Goal: Find specific page/section: Find specific page/section

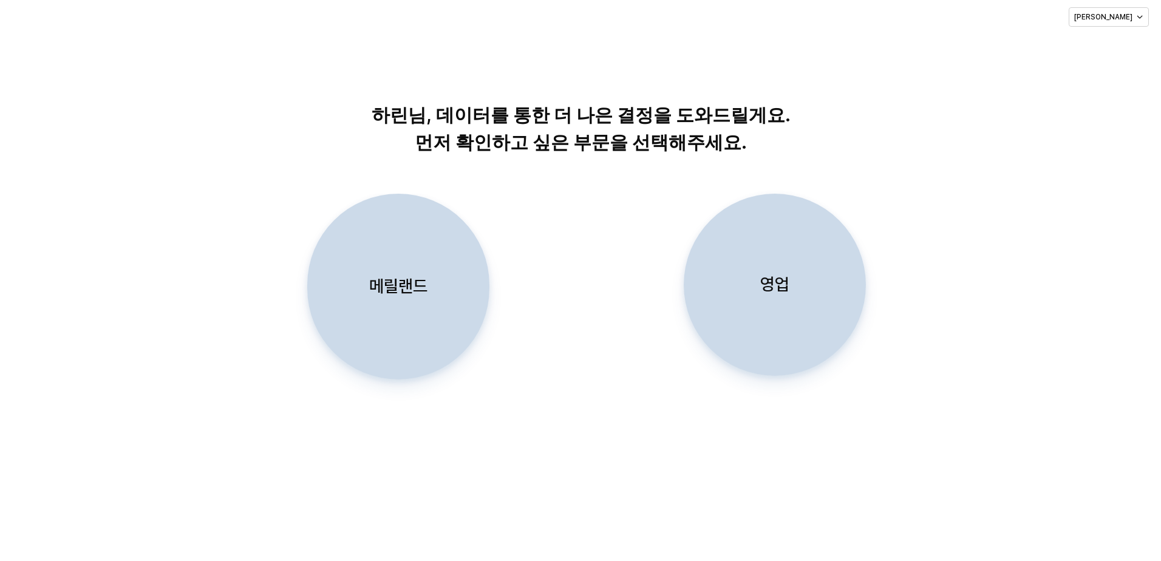
click at [415, 284] on p "메릴랜드" at bounding box center [398, 286] width 58 height 22
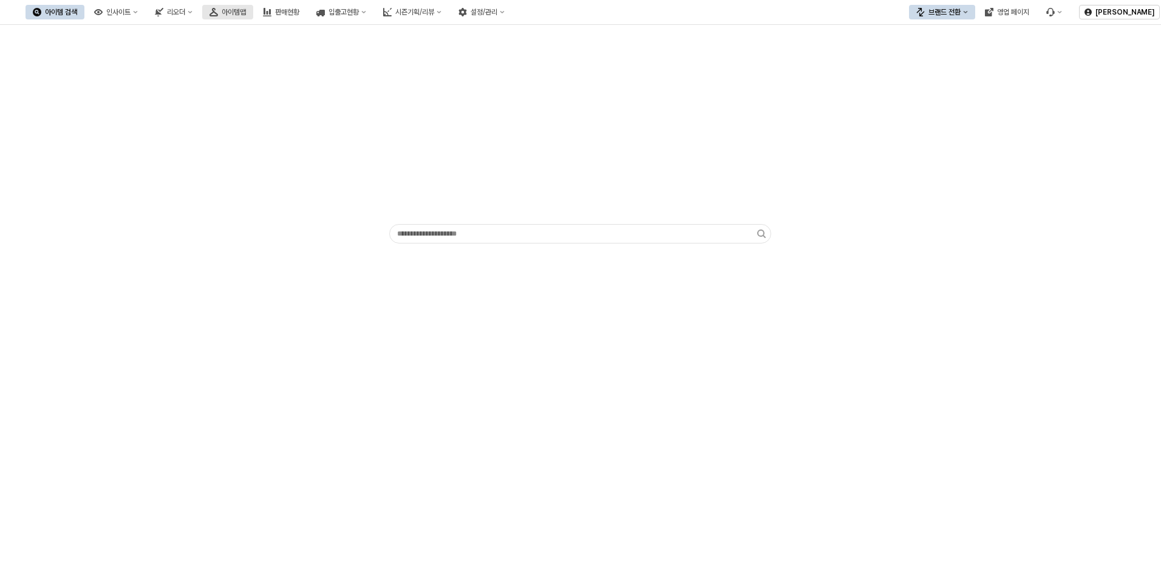
click at [218, 12] on icon "아이템맵" at bounding box center [214, 12] width 9 height 9
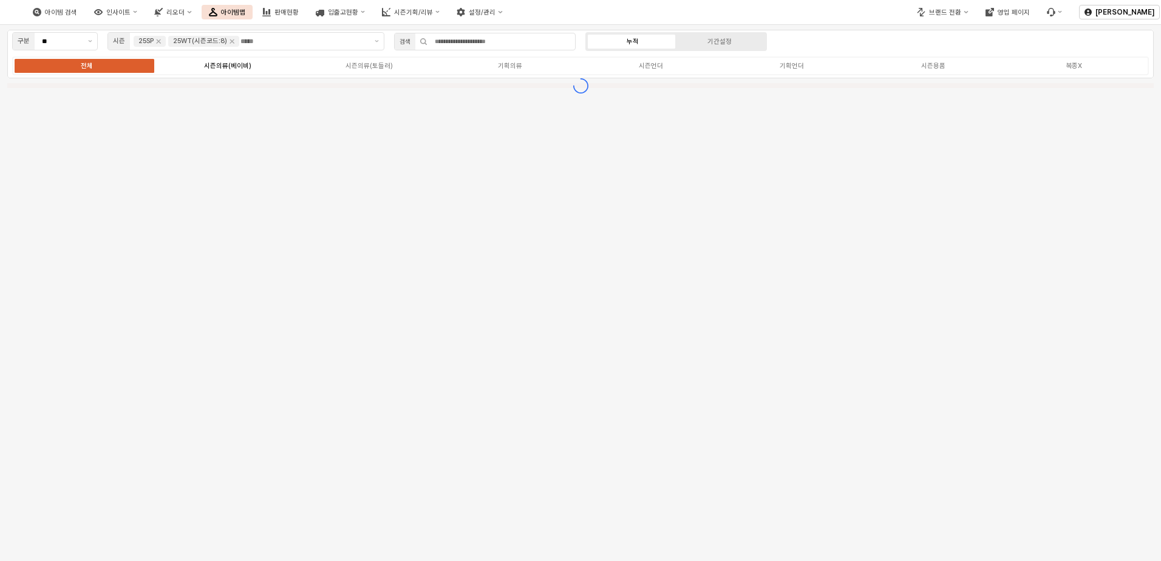
click at [242, 70] on label "시즌의류(베이비)" at bounding box center [227, 66] width 141 height 10
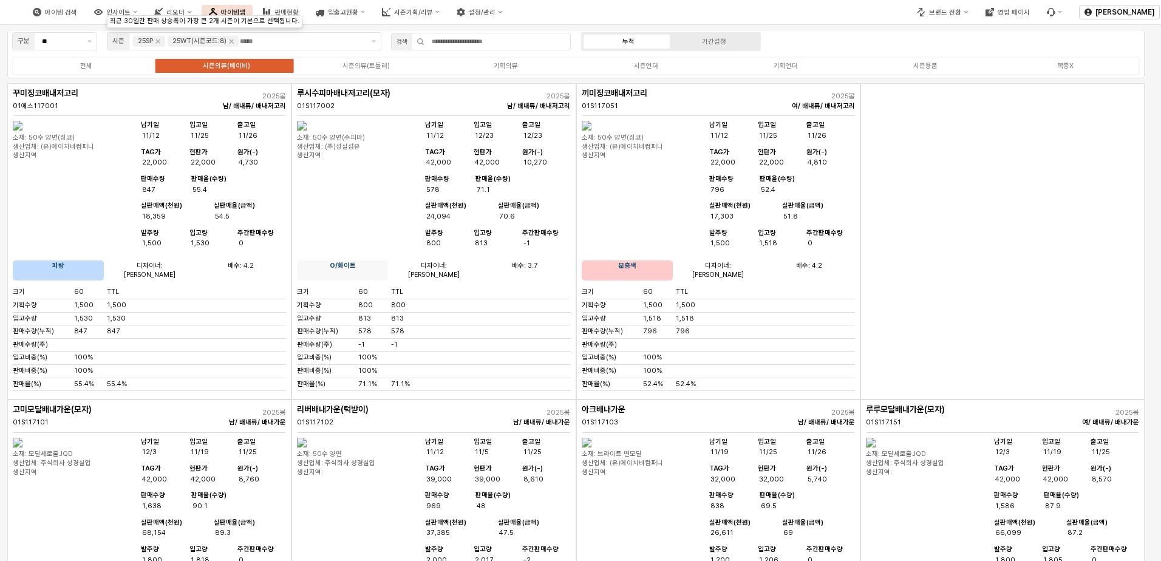
click at [77, 10] on div "아이템 검색" at bounding box center [61, 13] width 32 height 8
click at [6, 14] on img at bounding box center [6, 12] width 0 height 15
